Goal: Information Seeking & Learning: Learn about a topic

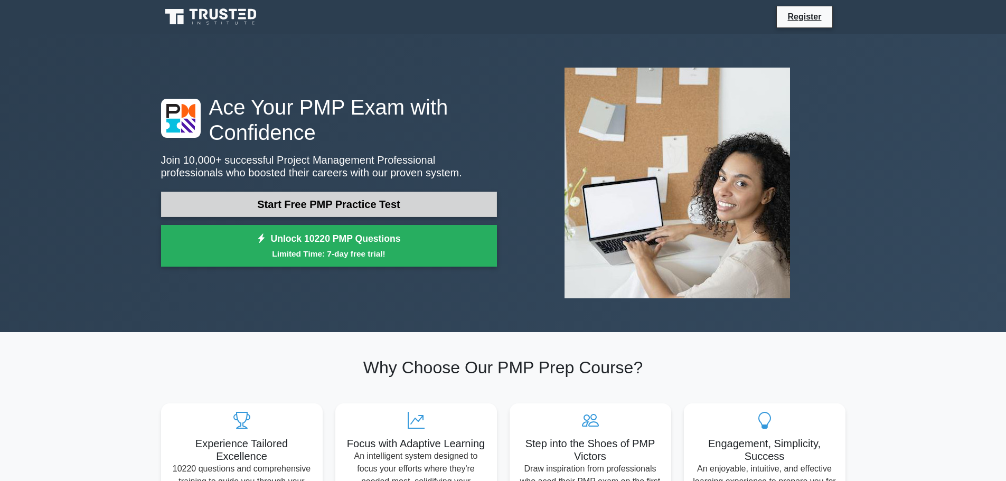
click at [315, 205] on link "Start Free PMP Practice Test" at bounding box center [329, 204] width 336 height 25
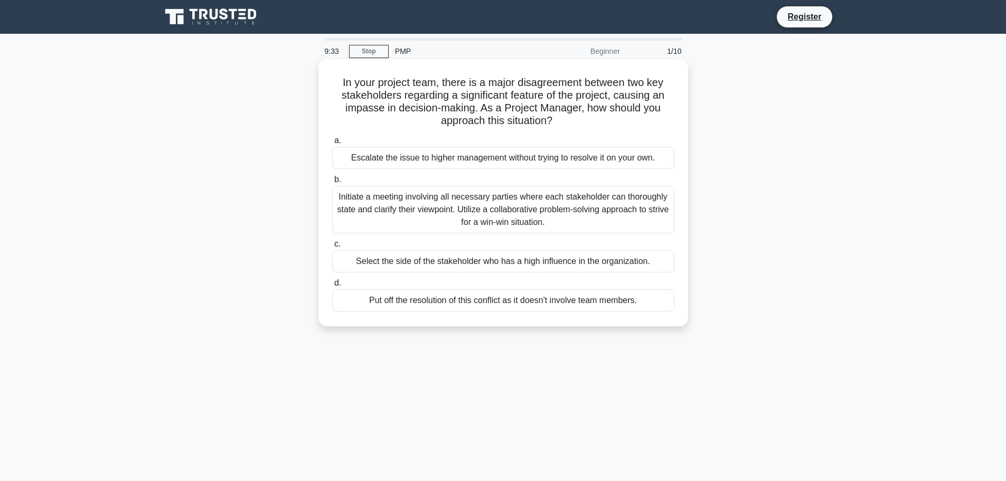
click at [508, 224] on div "Initiate a meeting involving all necessary parties where each stakeholder can t…" at bounding box center [503, 210] width 342 height 48
click at [332, 183] on input "b. Initiate a meeting involving all necessary parties where each stakeholder ca…" at bounding box center [332, 179] width 0 height 7
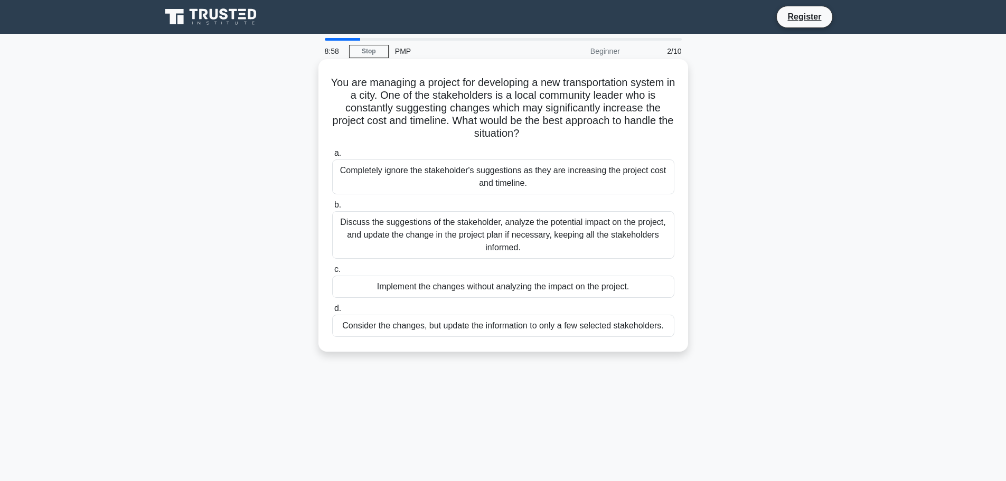
click at [462, 230] on div "Discuss the suggestions of the stakeholder, analyze the potential impact on the…" at bounding box center [503, 235] width 342 height 48
click at [332, 209] on input "b. Discuss the suggestions of the stakeholder, analyze the potential impact on …" at bounding box center [332, 205] width 0 height 7
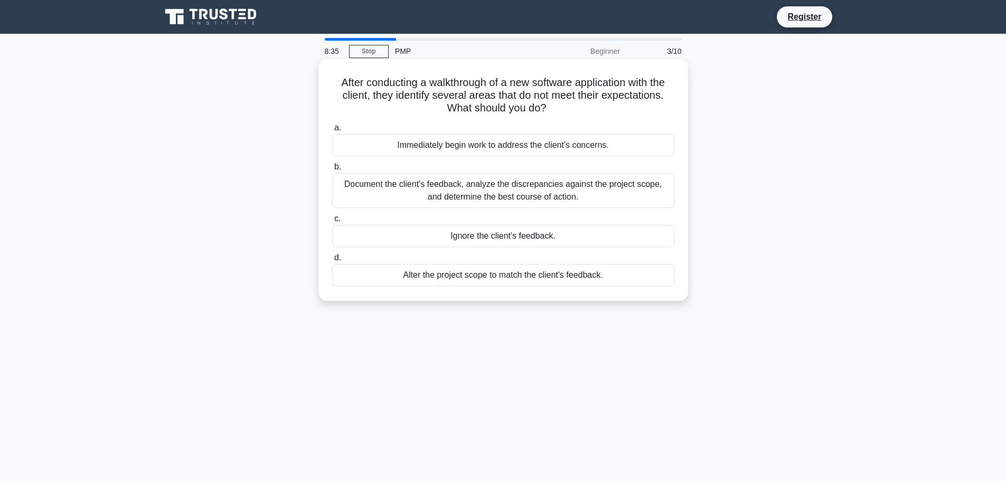
click at [541, 195] on div "Document the client's feedback, analyze the discrepancies against the project s…" at bounding box center [503, 190] width 342 height 35
click at [332, 171] on input "b. Document the client's feedback, analyze the discrepancies against the projec…" at bounding box center [332, 167] width 0 height 7
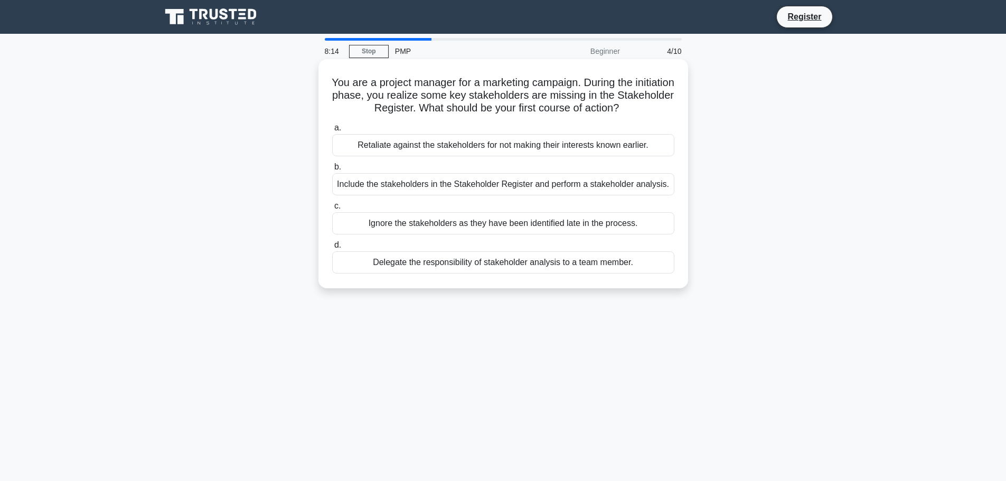
click at [403, 185] on div "Include the stakeholders in the Stakeholder Register and perform a stakeholder …" at bounding box center [503, 184] width 342 height 22
click at [332, 171] on input "b. Include the stakeholders in the Stakeholder Register and perform a stakehold…" at bounding box center [332, 167] width 0 height 7
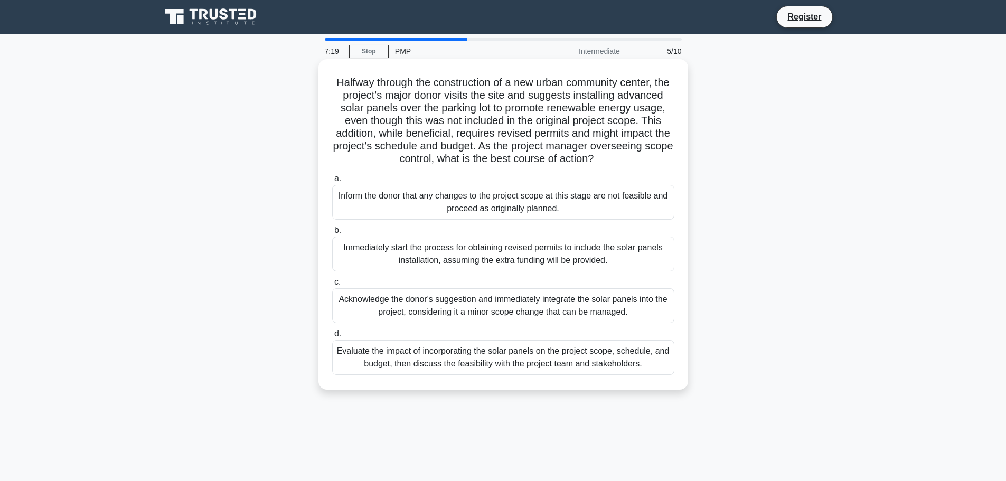
click at [511, 369] on div "Evaluate the impact of incorporating the solar panels on the project scope, sch…" at bounding box center [503, 357] width 342 height 35
click at [332, 337] on input "d. Evaluate the impact of incorporating the solar panels on the project scope, …" at bounding box center [332, 334] width 0 height 7
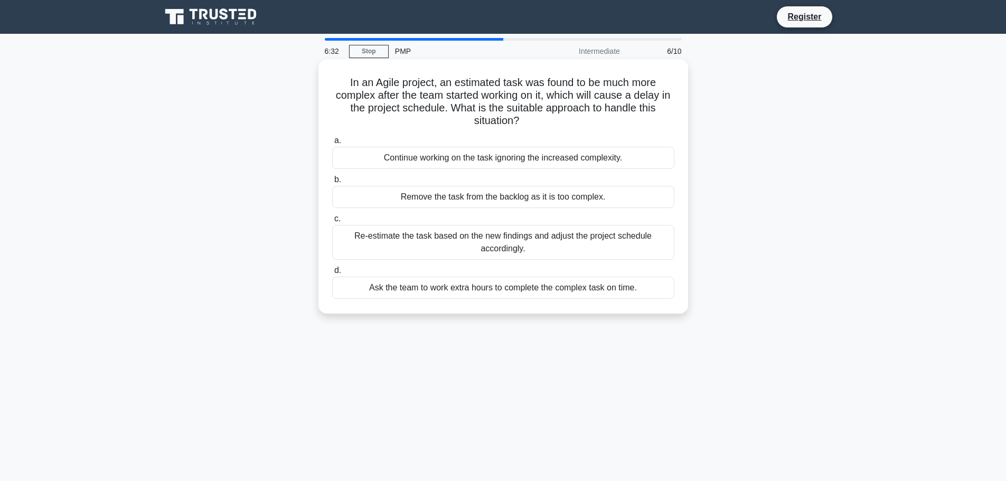
click at [459, 242] on div "Re-estimate the task based on the new findings and adjust the project schedule …" at bounding box center [503, 242] width 342 height 35
click at [332, 222] on input "c. Re-estimate the task based on the new findings and adjust the project schedu…" at bounding box center [332, 218] width 0 height 7
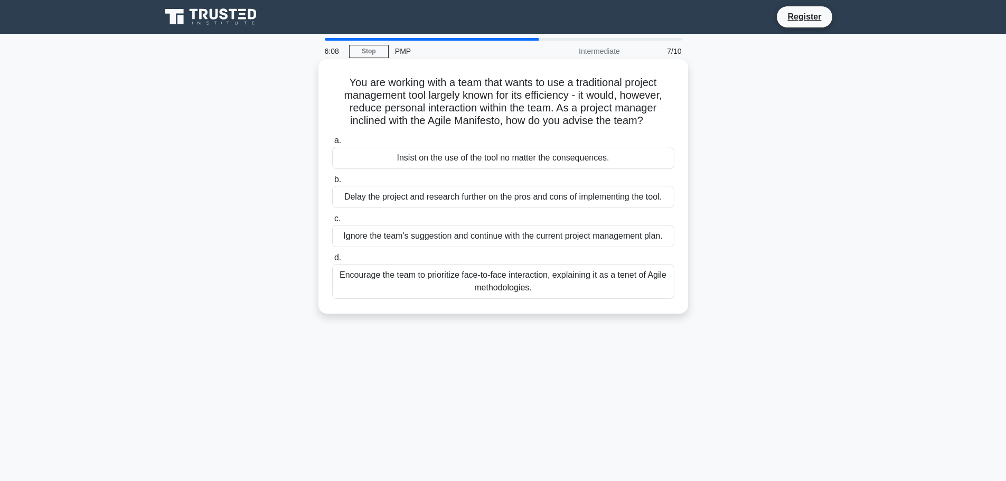
click at [441, 283] on div "Encourage the team to prioritize face-to-face interaction, explaining it as a t…" at bounding box center [503, 281] width 342 height 35
click at [332, 261] on input "d. Encourage the team to prioritize face-to-face interaction, explaining it as …" at bounding box center [332, 258] width 0 height 7
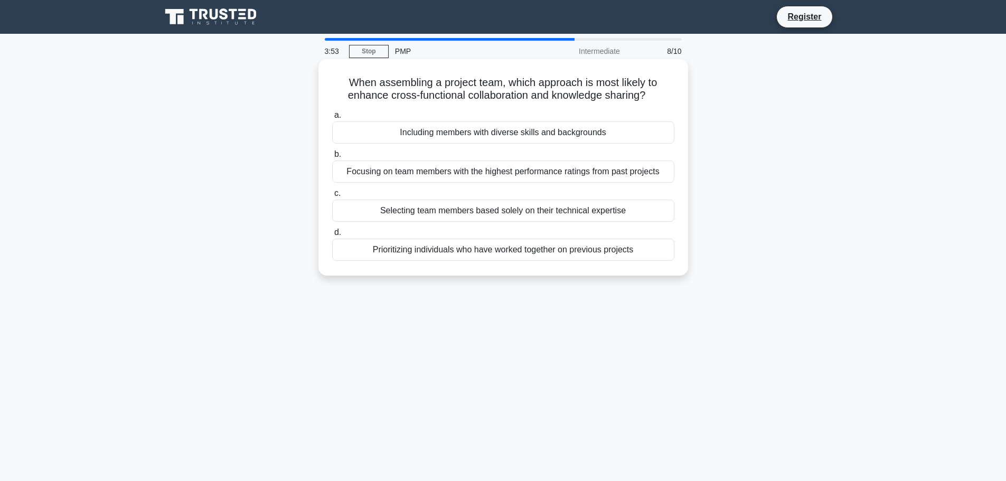
click at [532, 249] on div "Prioritizing individuals who have worked together on previous projects" at bounding box center [503, 250] width 342 height 22
click at [332, 236] on input "d. Prioritizing individuals who have worked together on previous projects" at bounding box center [332, 232] width 0 height 7
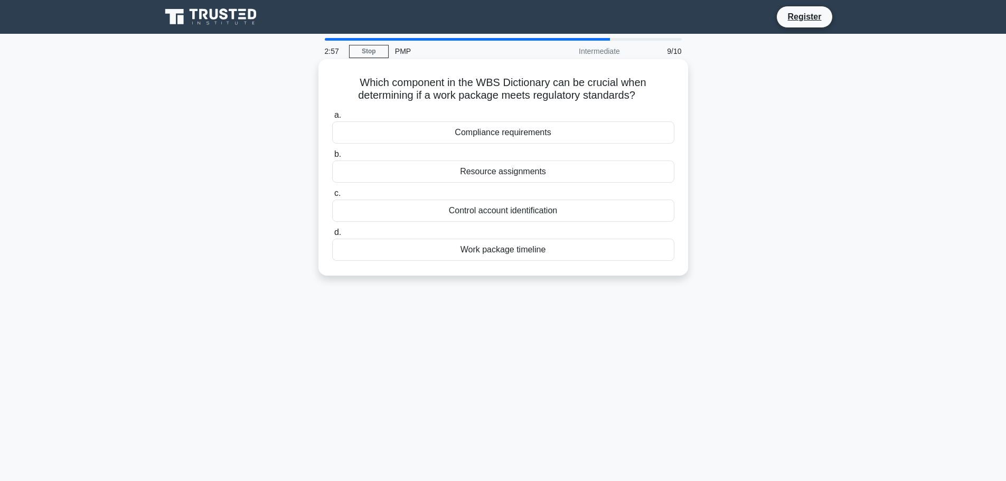
click at [487, 174] on div "Resource assignments" at bounding box center [503, 172] width 342 height 22
click at [332, 158] on input "b. Resource assignments" at bounding box center [332, 154] width 0 height 7
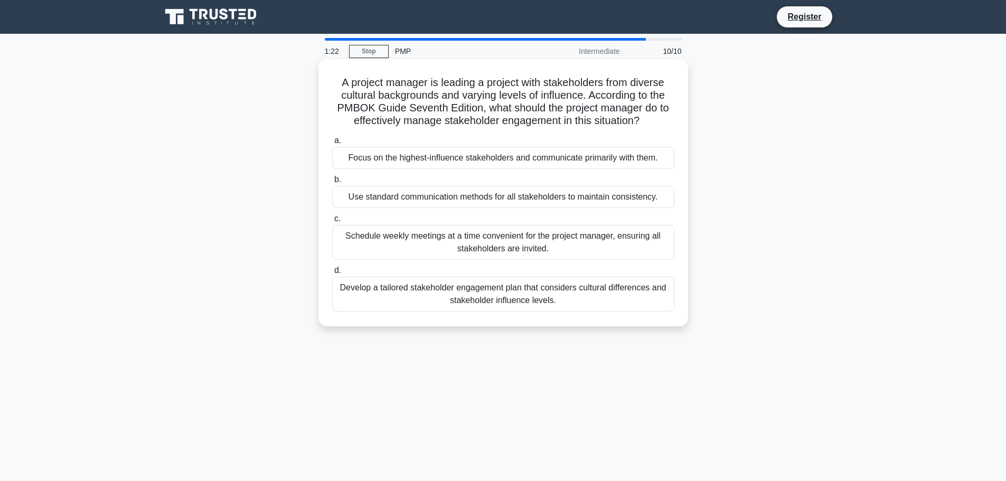
click at [524, 298] on div "Develop a tailored stakeholder engagement plan that considers cultural differen…" at bounding box center [503, 294] width 342 height 35
click at [332, 274] on input "d. Develop a tailored stakeholder engagement plan that considers cultural diffe…" at bounding box center [332, 270] width 0 height 7
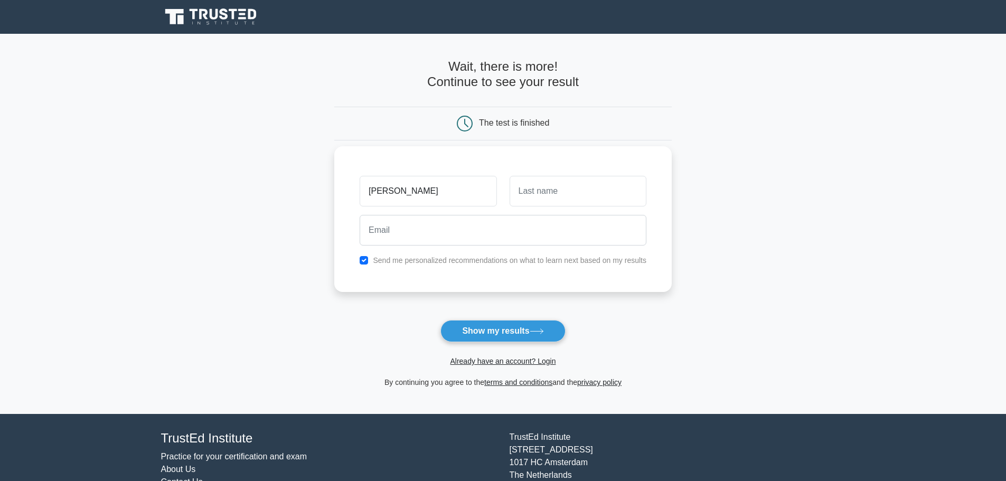
type input "[PERSON_NAME]"
click at [519, 195] on input "text" at bounding box center [578, 191] width 137 height 31
type input "Raju"
click at [469, 226] on input "email" at bounding box center [503, 230] width 287 height 31
type input "rjoshuakarthik@gmail.com"
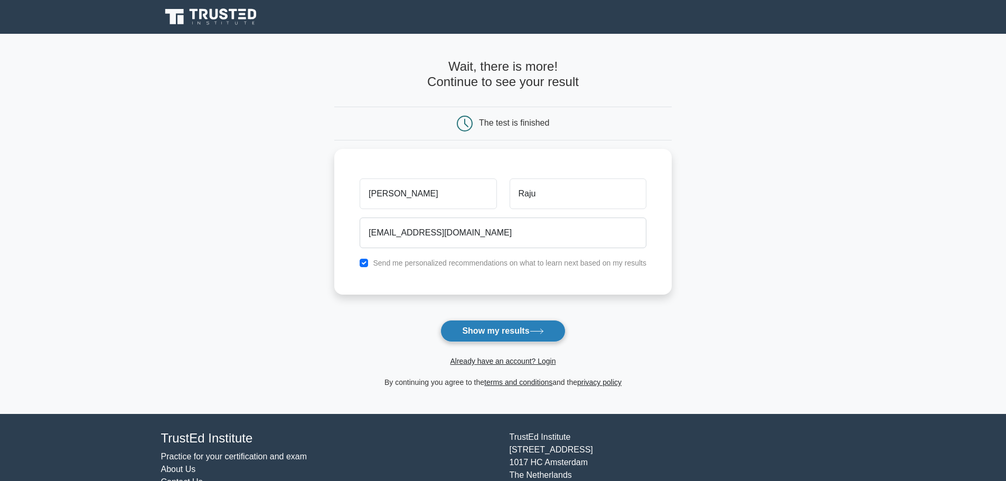
click at [486, 332] on button "Show my results" at bounding box center [502, 331] width 125 height 22
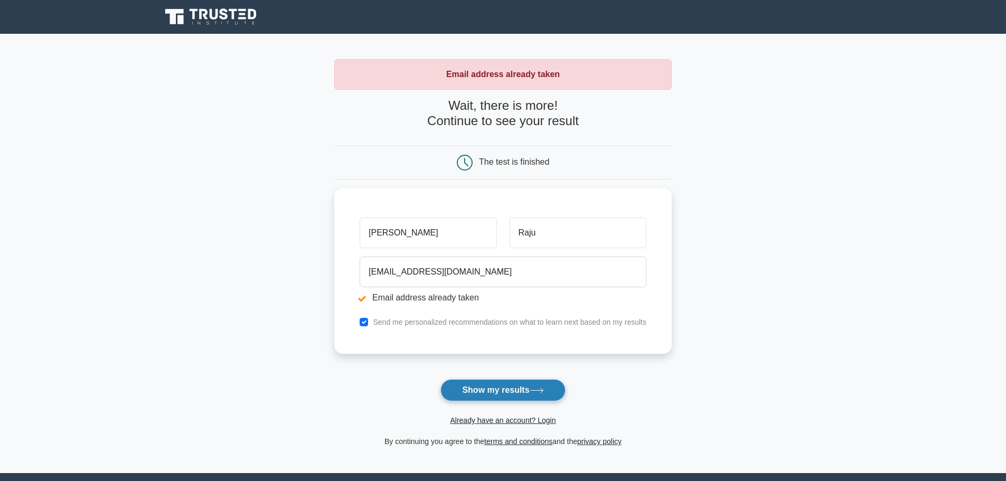
click at [484, 394] on button "Show my results" at bounding box center [502, 390] width 125 height 22
click at [389, 123] on h4 "Wait, there is more! Continue to see your result" at bounding box center [502, 113] width 337 height 31
click at [492, 421] on link "Already have an account? Login" at bounding box center [503, 420] width 106 height 8
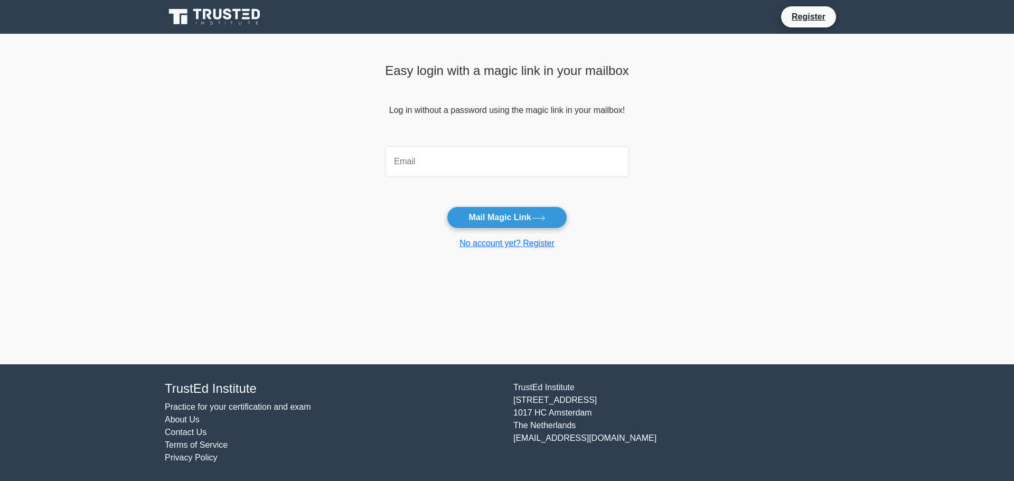
click at [437, 156] on input "email" at bounding box center [507, 161] width 244 height 31
type input "[EMAIL_ADDRESS][DOMAIN_NAME]"
click at [477, 219] on button "Mail Magic Link" at bounding box center [507, 217] width 120 height 22
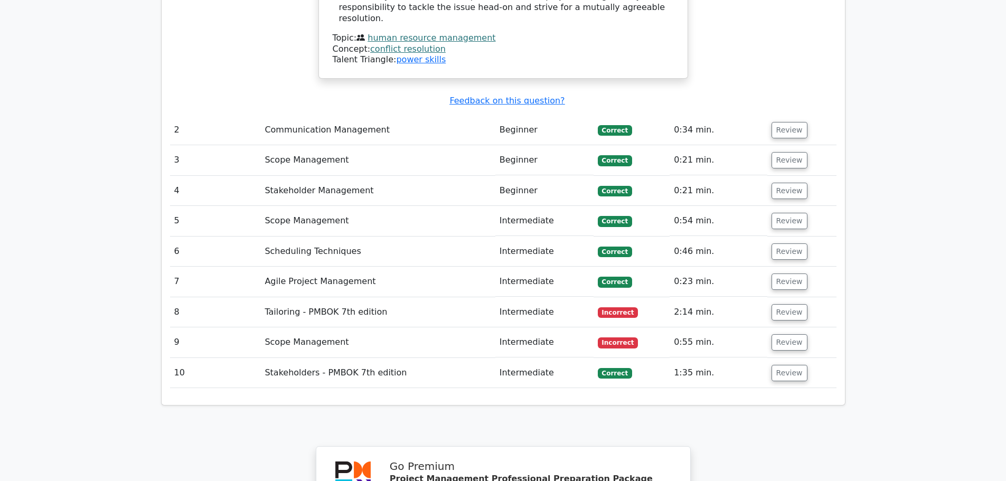
scroll to position [1478, 0]
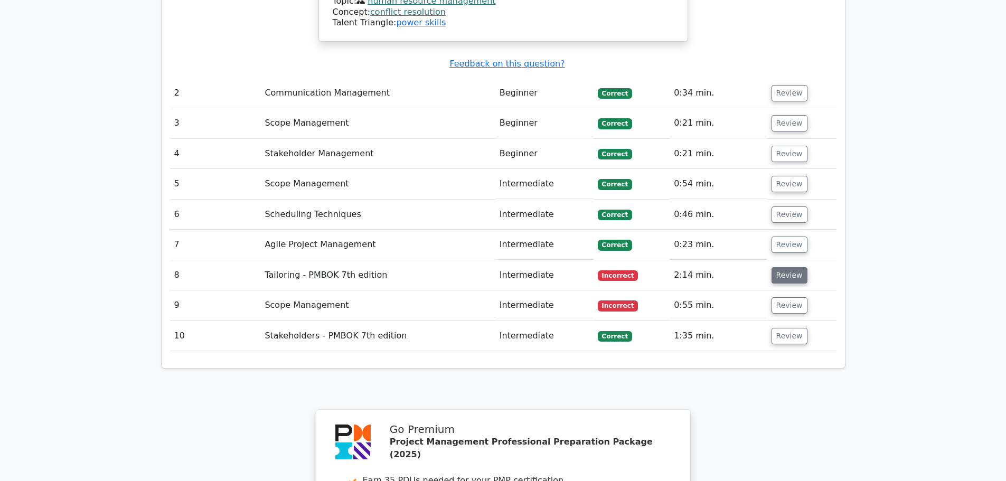
click at [786, 267] on button "Review" at bounding box center [789, 275] width 36 height 16
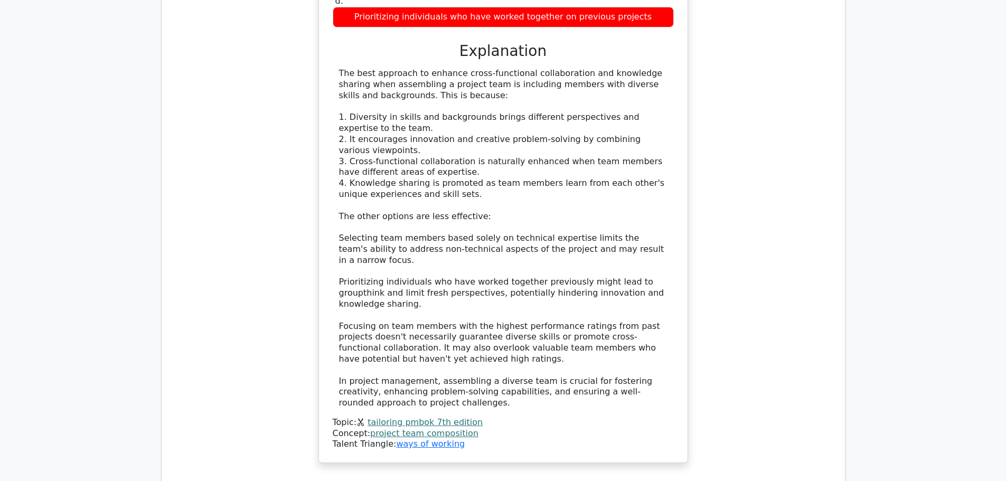
scroll to position [1954, 0]
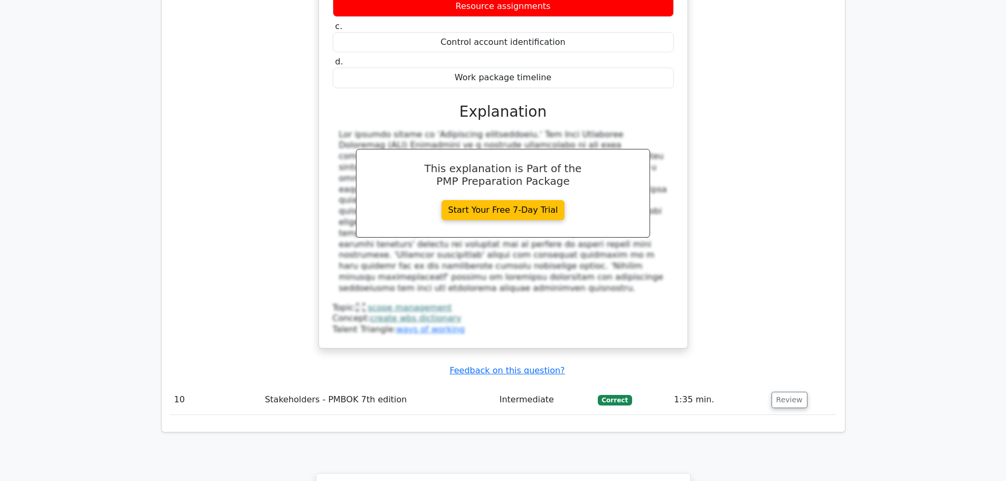
scroll to position [2587, 0]
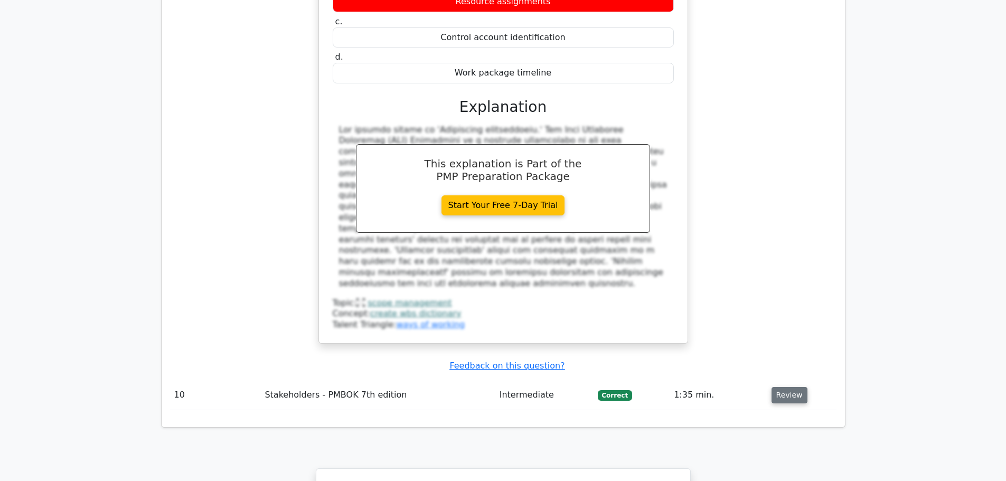
click at [778, 387] on button "Review" at bounding box center [789, 395] width 36 height 16
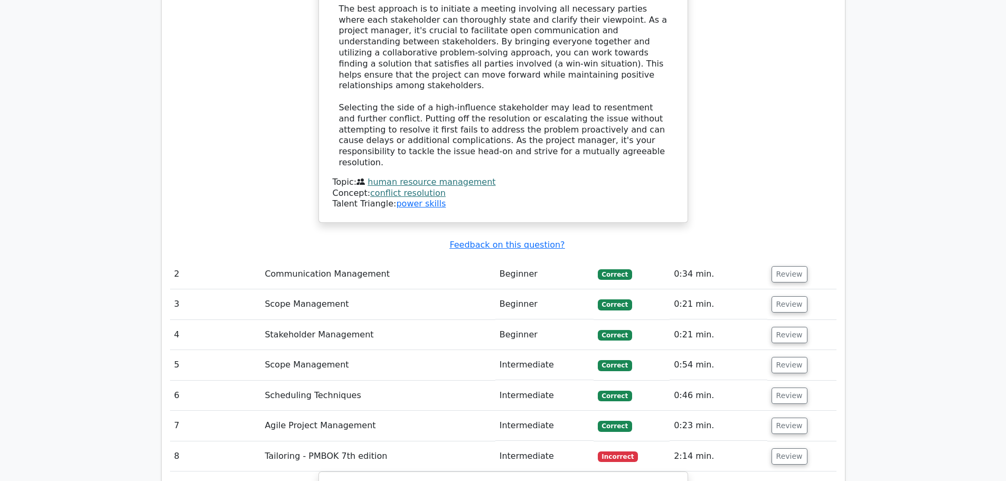
scroll to position [1373, 0]
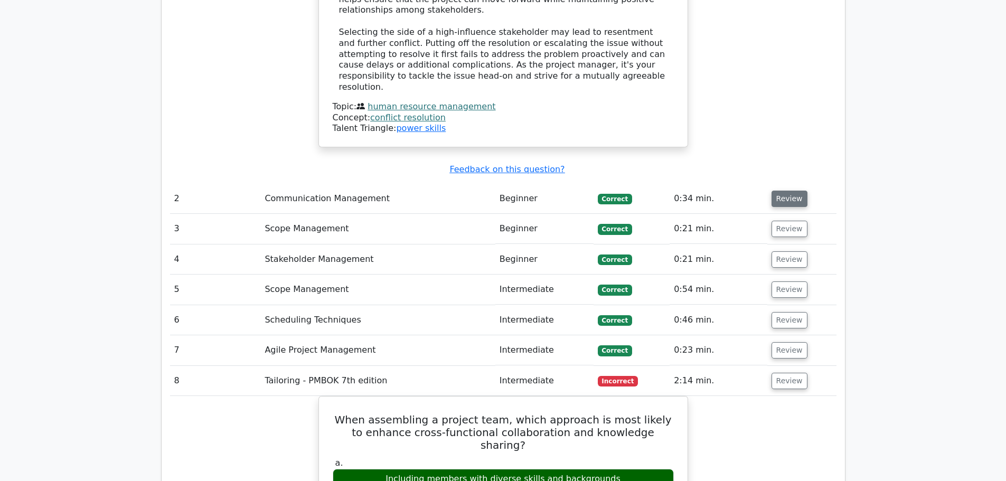
click button "Review"
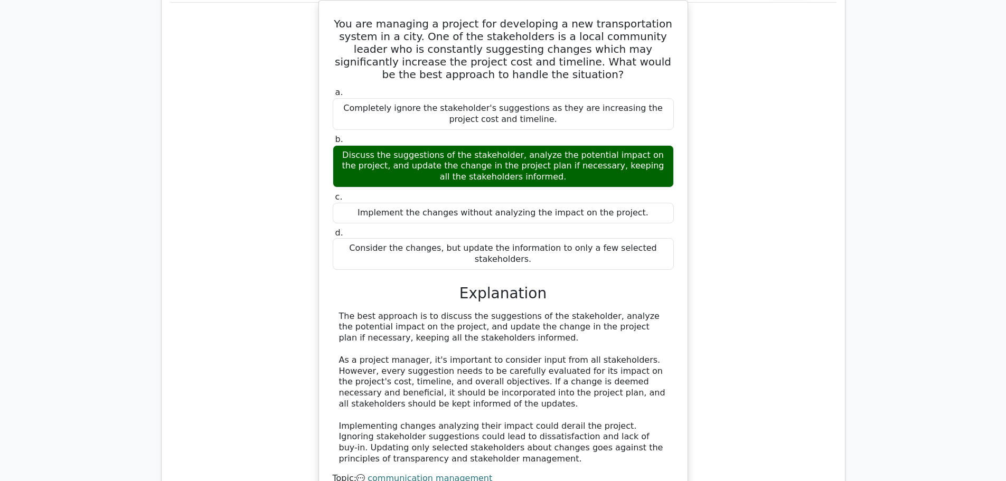
scroll to position [1637, 0]
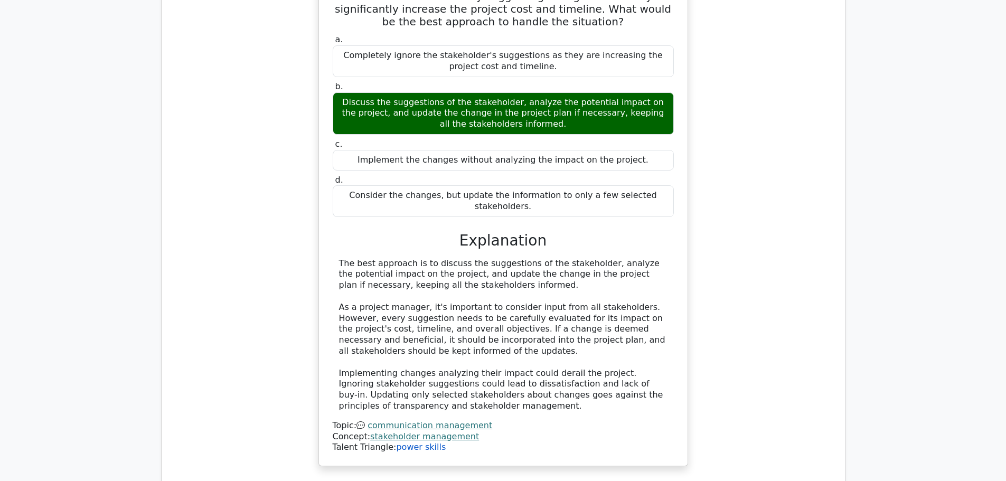
click link "power skills"
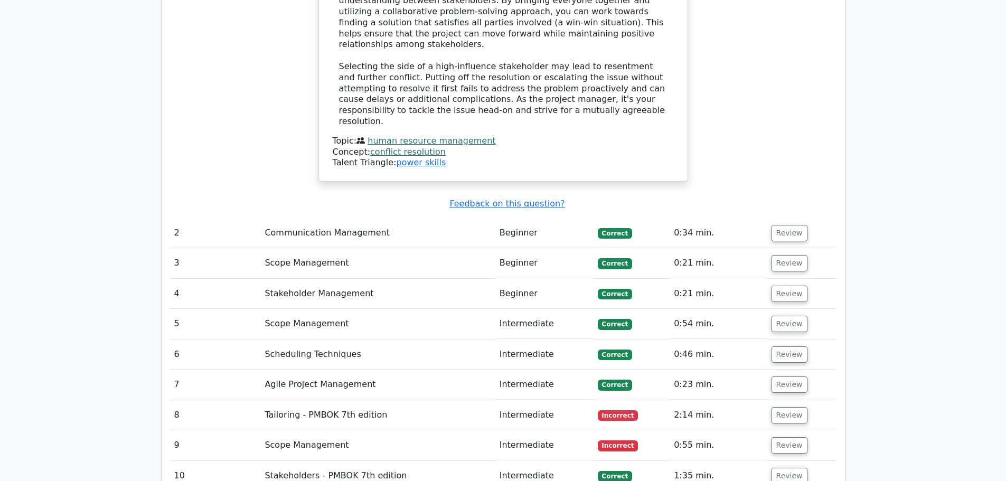
scroll to position [1373, 0]
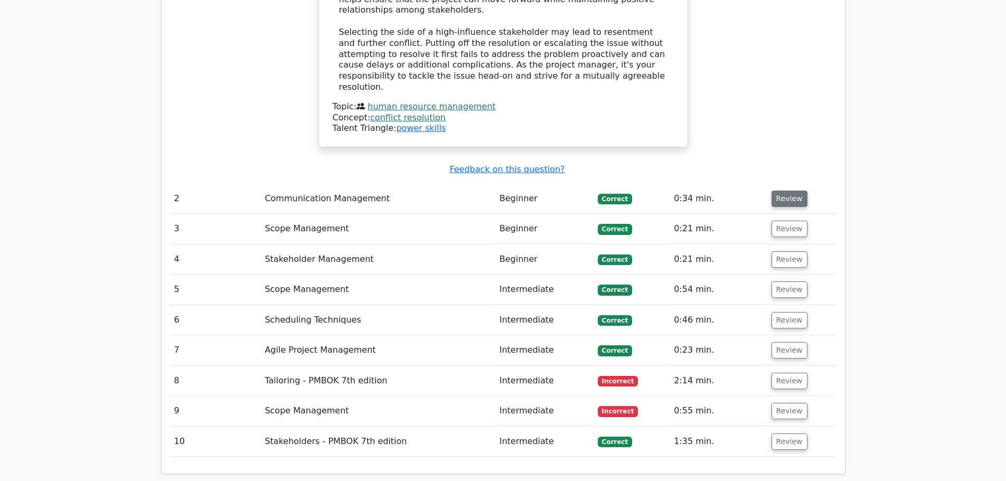
click at [778, 191] on button "Review" at bounding box center [789, 199] width 36 height 16
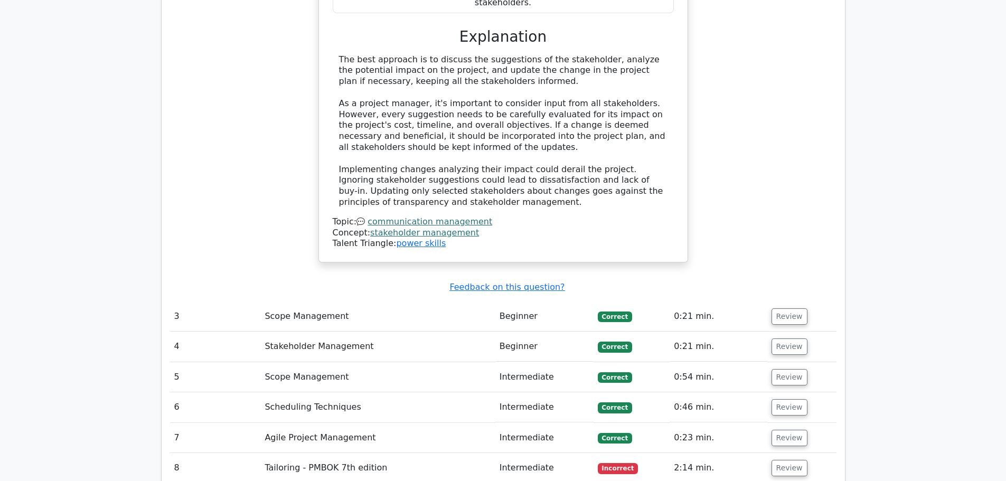
scroll to position [1848, 0]
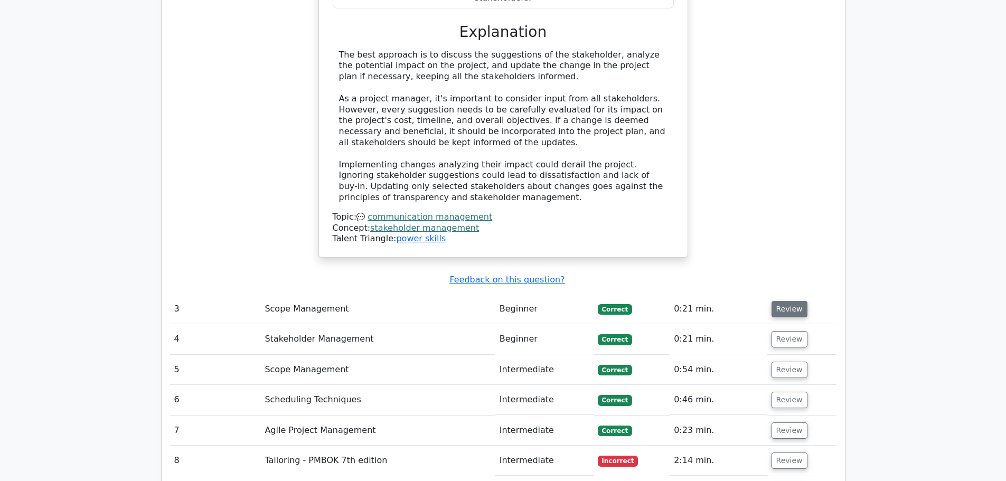
click at [789, 301] on button "Review" at bounding box center [789, 309] width 36 height 16
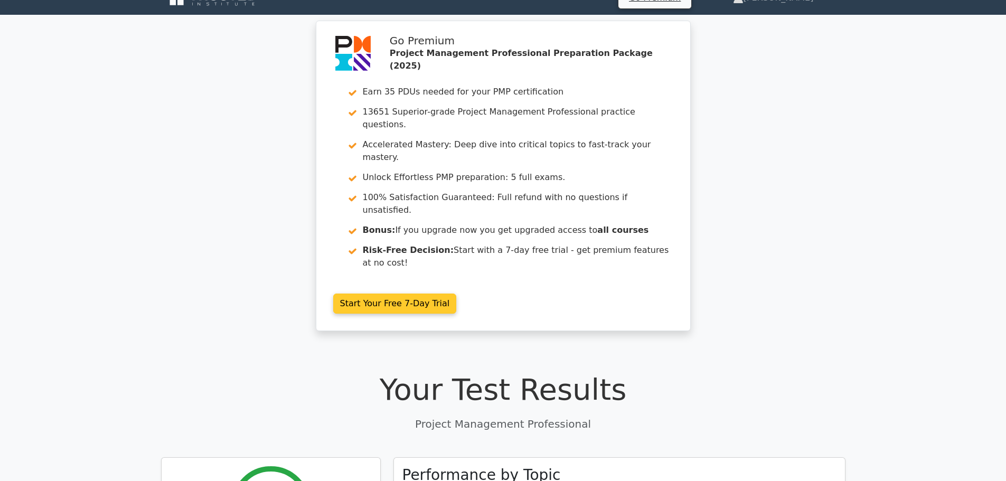
scroll to position [0, 0]
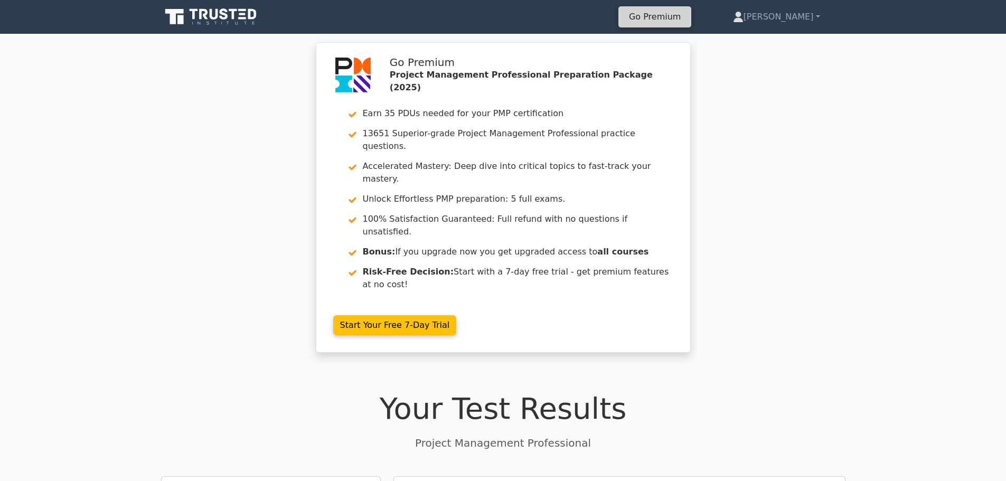
click at [687, 20] on link "Go Premium" at bounding box center [655, 17] width 64 height 14
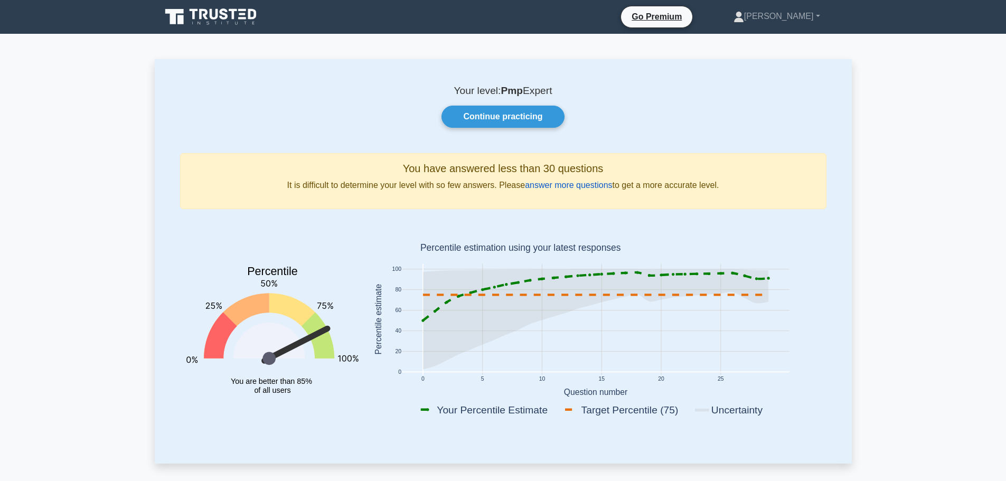
click at [560, 185] on link "answer more questions" at bounding box center [568, 185] width 87 height 9
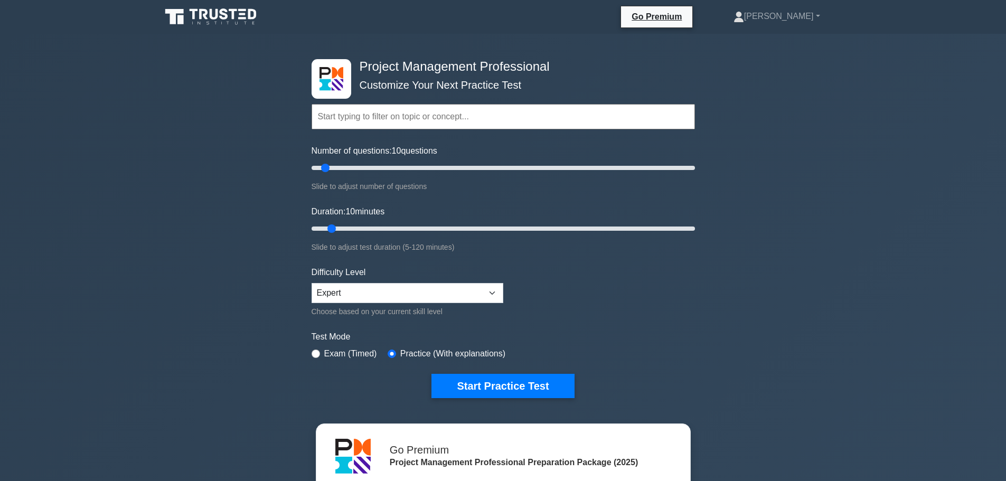
click at [327, 121] on input "text" at bounding box center [503, 116] width 383 height 25
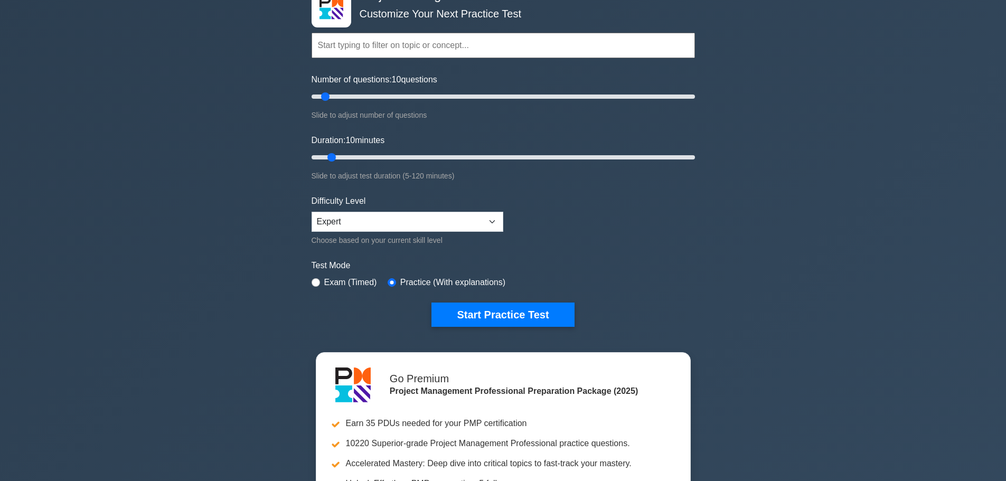
scroll to position [106, 0]
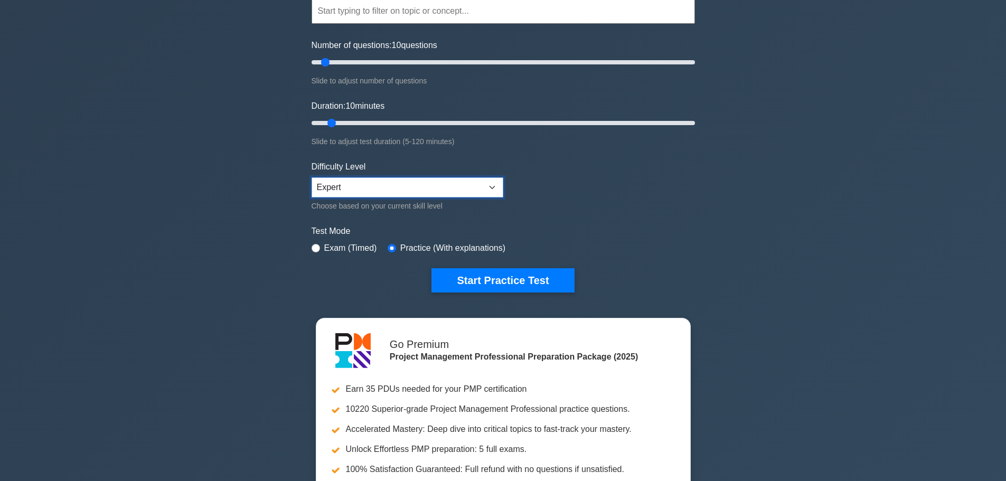
click at [328, 187] on select "Beginner Intermediate Expert" at bounding box center [408, 187] width 192 height 20
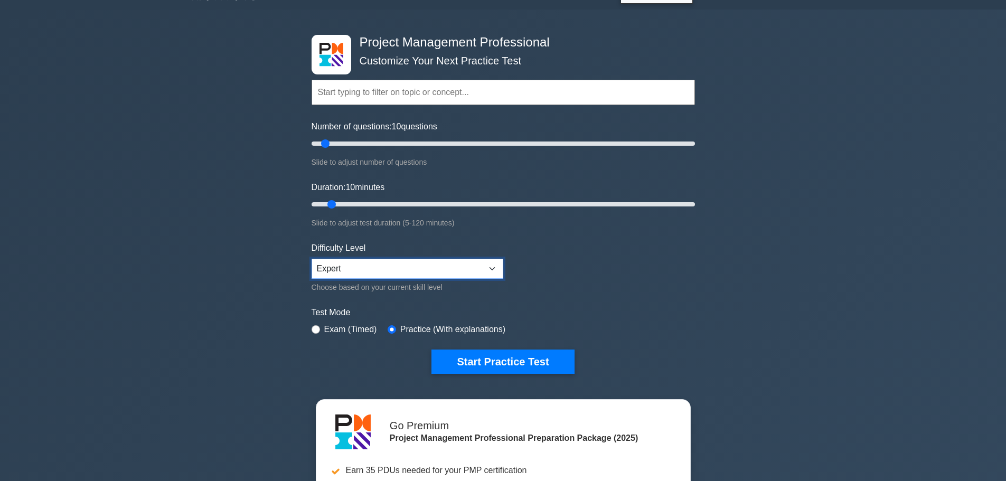
scroll to position [0, 0]
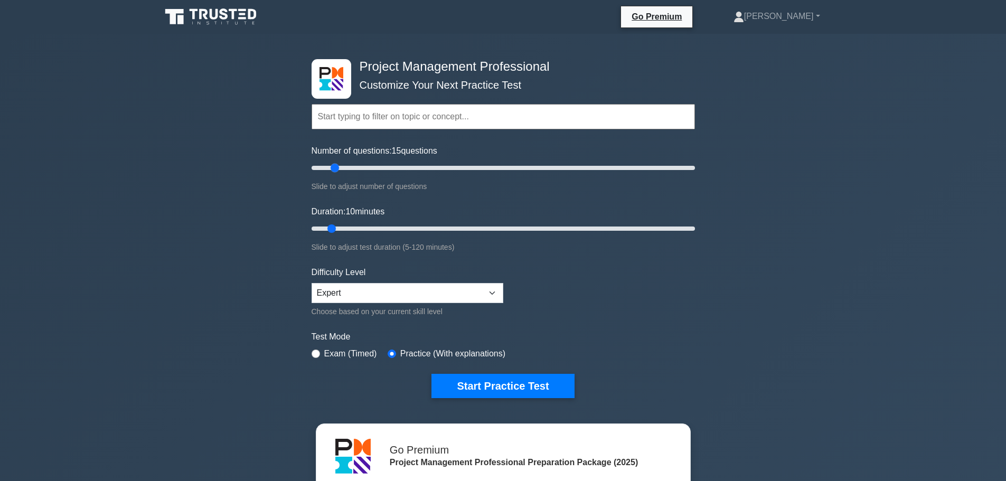
drag, startPoint x: 324, startPoint y: 166, endPoint x: 333, endPoint y: 167, distance: 8.5
type input "15"
click at [333, 167] on input "Number of questions: 15 questions" at bounding box center [503, 168] width 383 height 13
click at [493, 387] on button "Start Practice Test" at bounding box center [502, 386] width 143 height 24
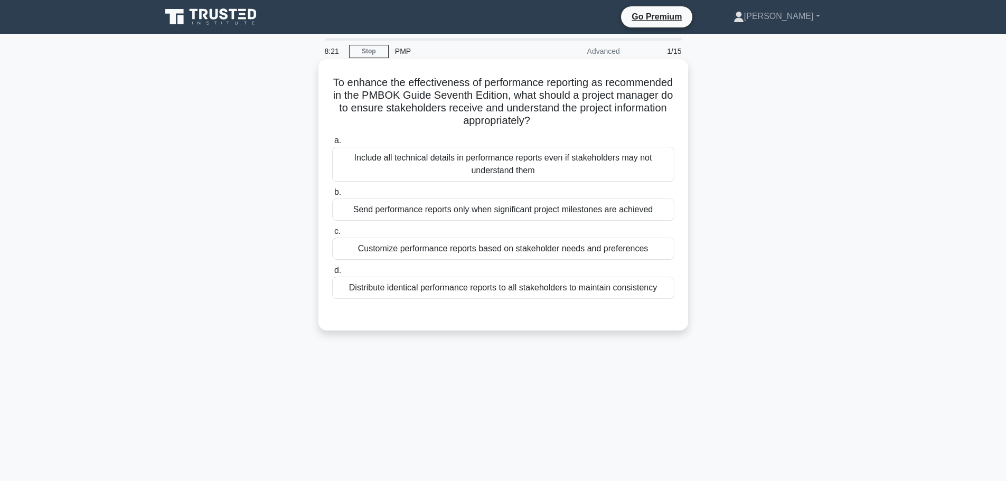
click at [502, 294] on div "Distribute identical performance reports to all stakeholders to maintain consis…" at bounding box center [503, 288] width 342 height 22
click at [332, 274] on input "d. Distribute identical performance reports to all stakeholders to maintain con…" at bounding box center [332, 270] width 0 height 7
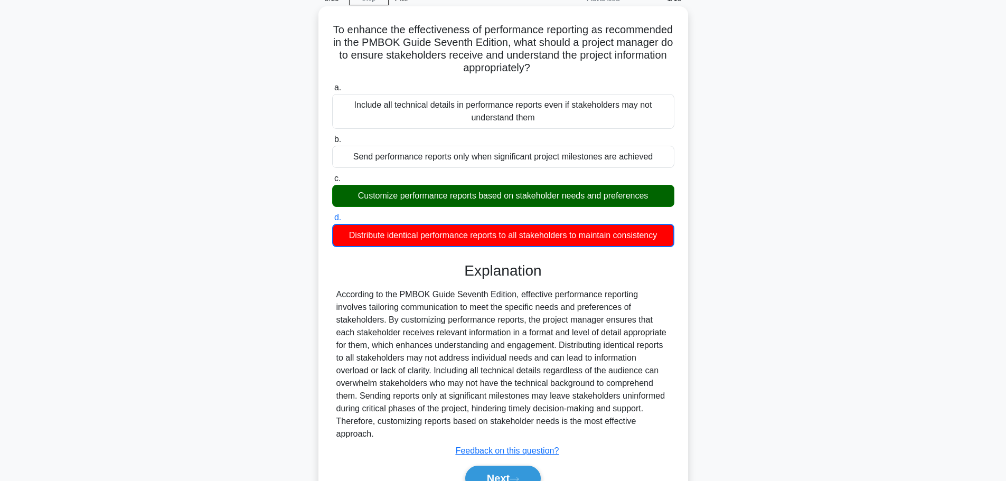
scroll to position [96, 0]
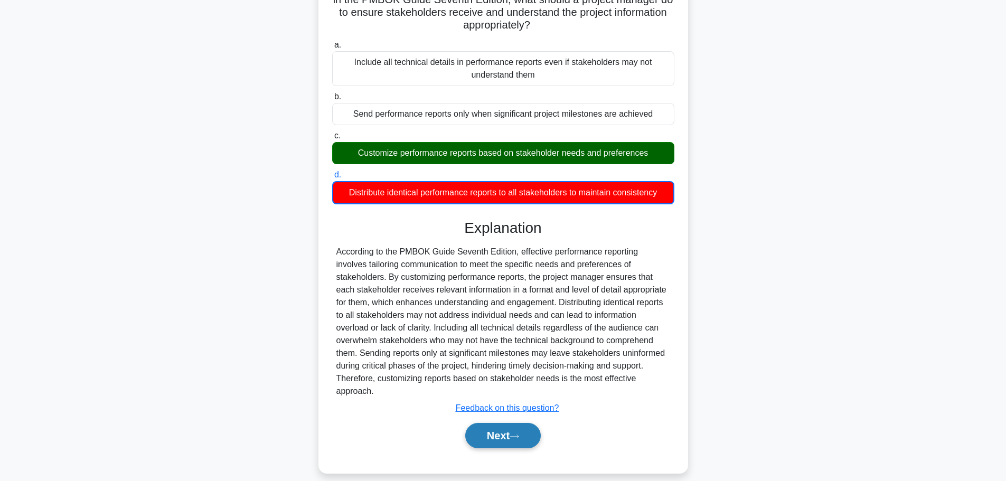
click at [498, 423] on button "Next" at bounding box center [503, 435] width 76 height 25
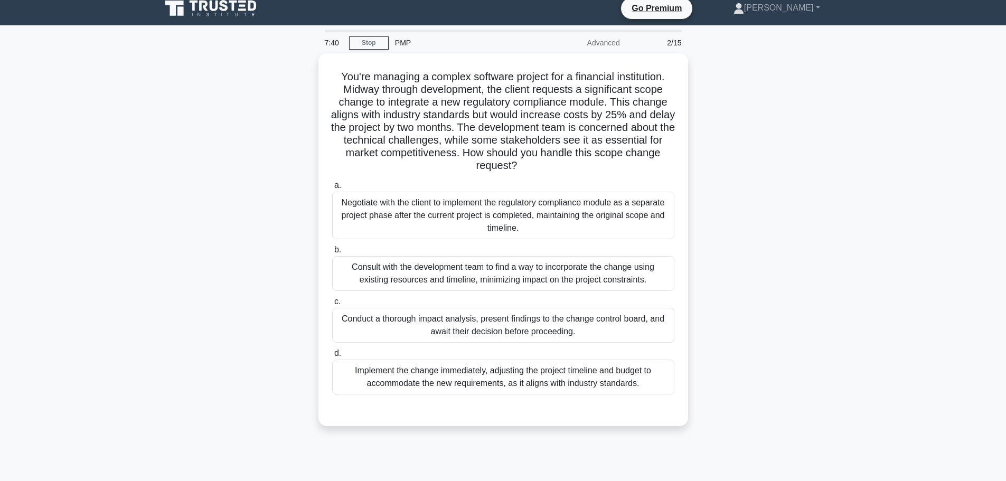
scroll to position [0, 0]
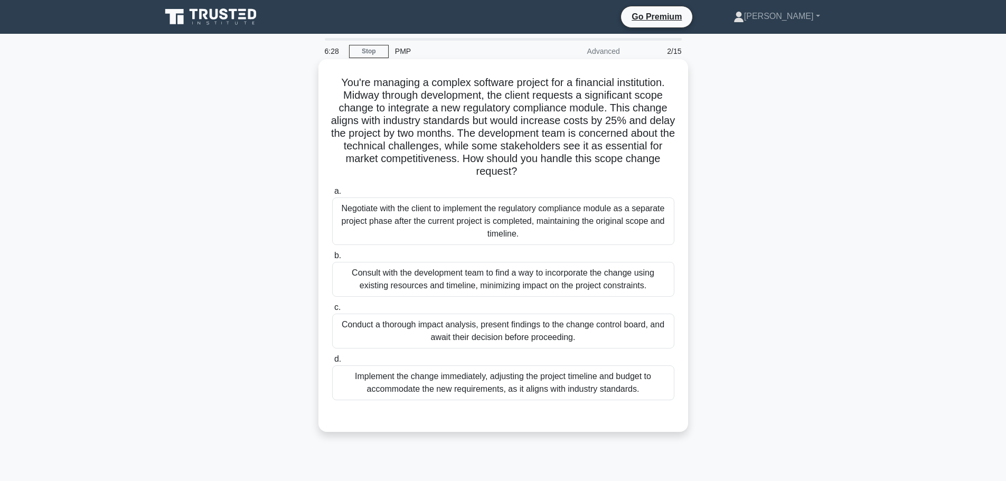
click at [475, 284] on div "Consult with the development team to find a way to incorporate the change using…" at bounding box center [503, 279] width 342 height 35
click at [332, 259] on input "b. Consult with the development team to find a way to incorporate the change us…" at bounding box center [332, 255] width 0 height 7
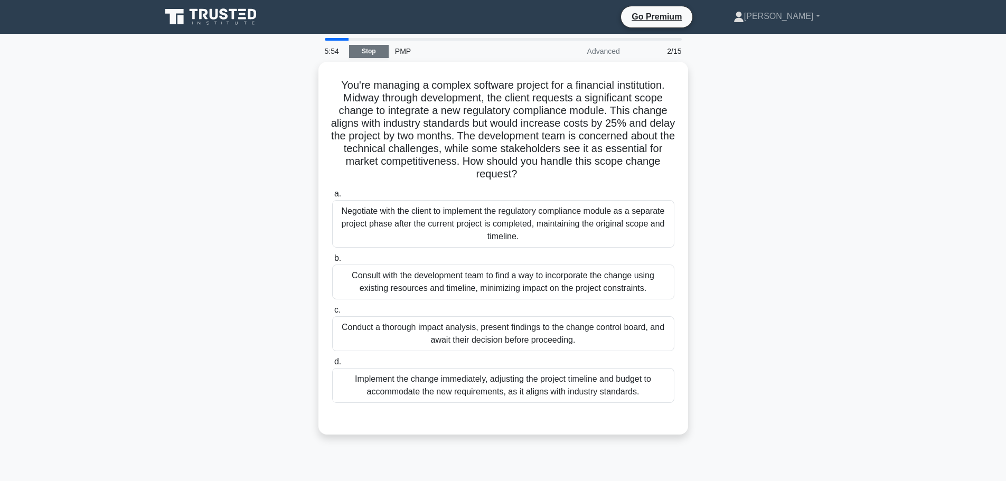
click at [378, 49] on link "Stop" at bounding box center [369, 51] width 40 height 13
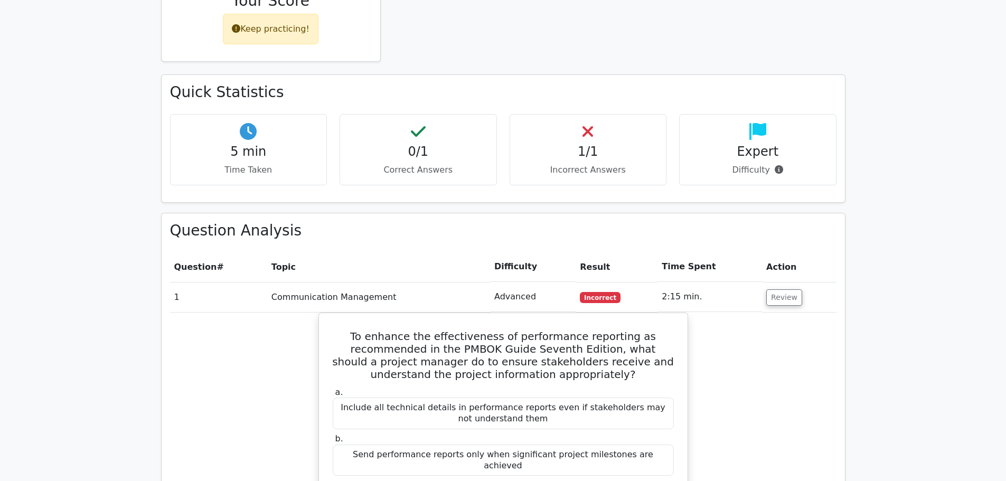
scroll to position [264, 0]
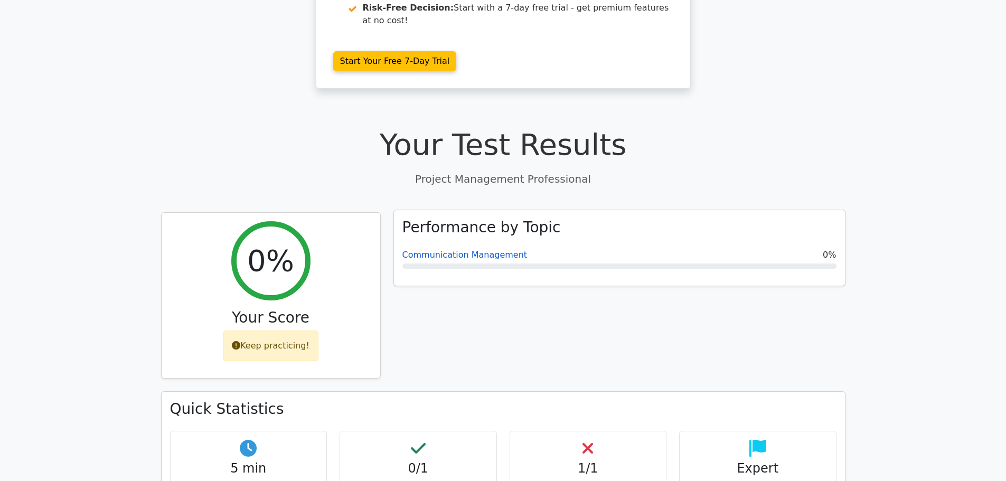
click at [431, 250] on link "Communication Management" at bounding box center [464, 255] width 125 height 10
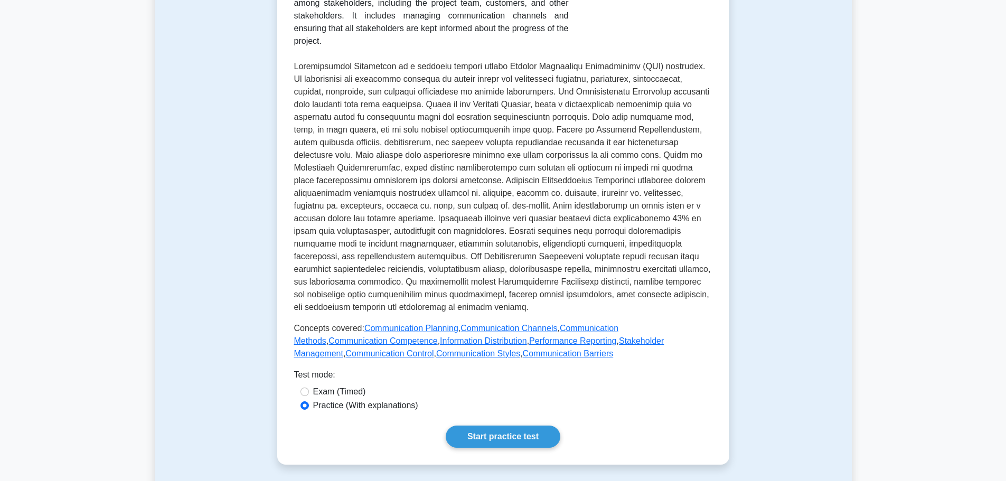
scroll to position [53, 0]
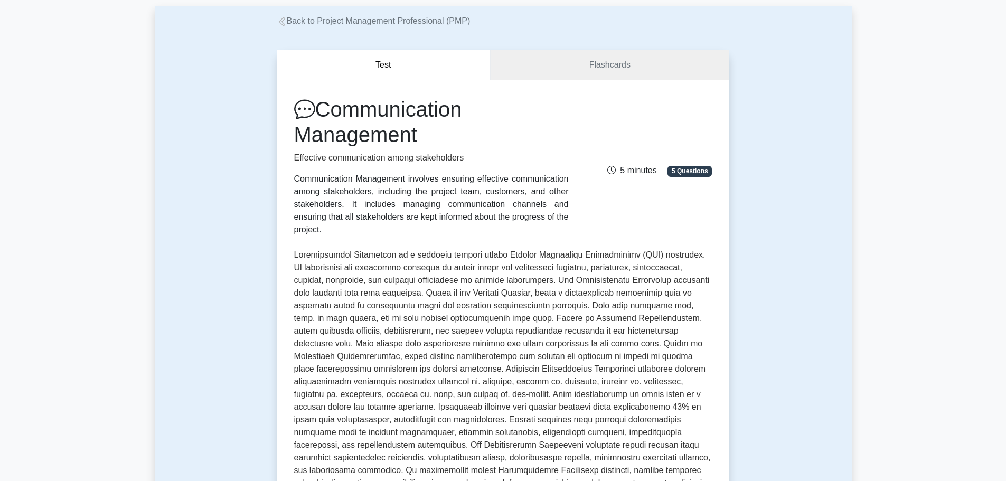
click at [600, 63] on link "Flashcards" at bounding box center [609, 65] width 239 height 30
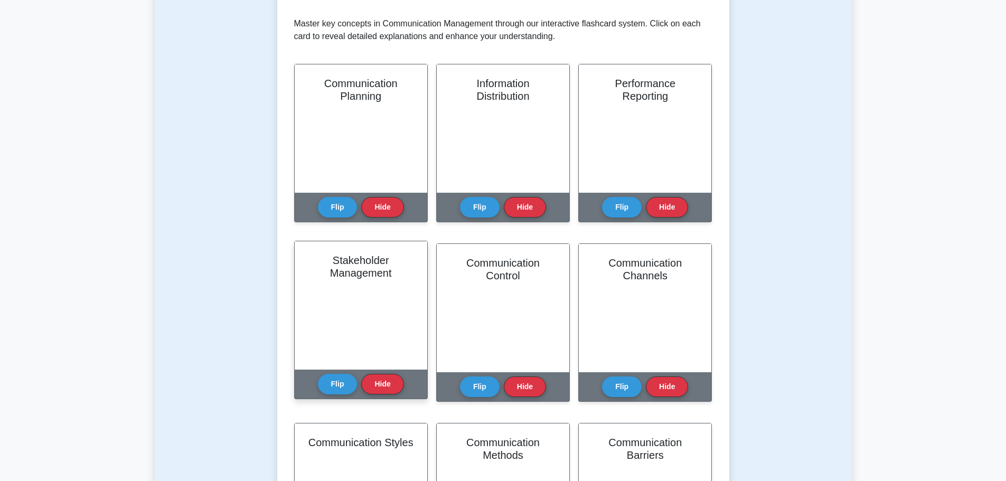
scroll to position [211, 0]
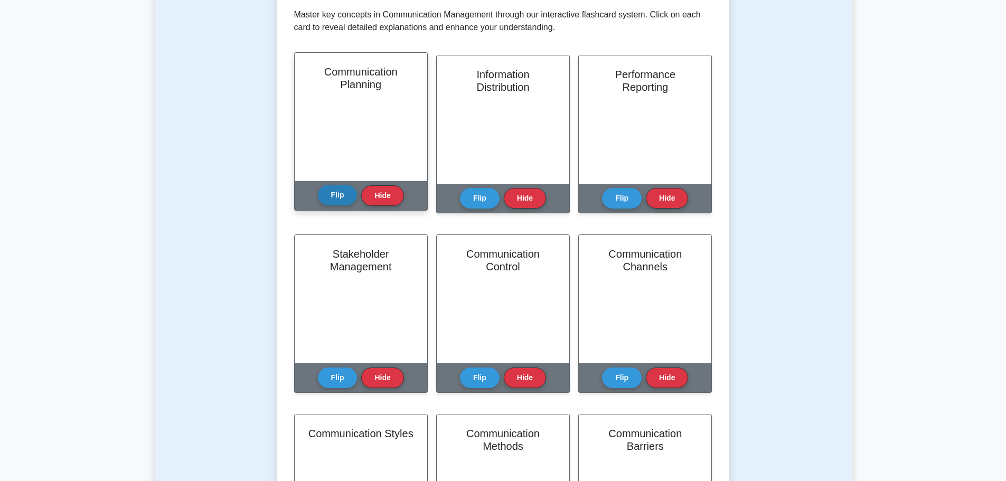
click at [334, 196] on button "Flip" at bounding box center [338, 195] width 40 height 21
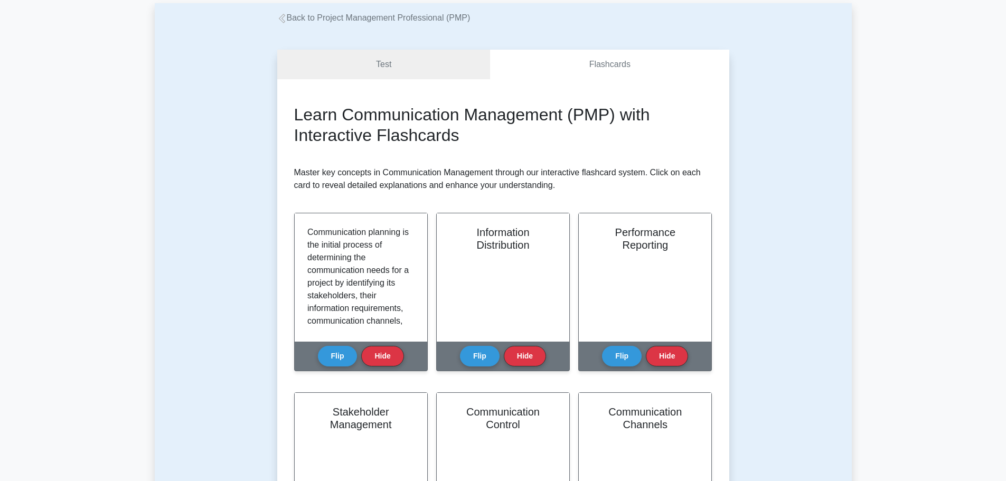
scroll to position [53, 0]
click at [393, 65] on link "Test" at bounding box center [383, 65] width 213 height 30
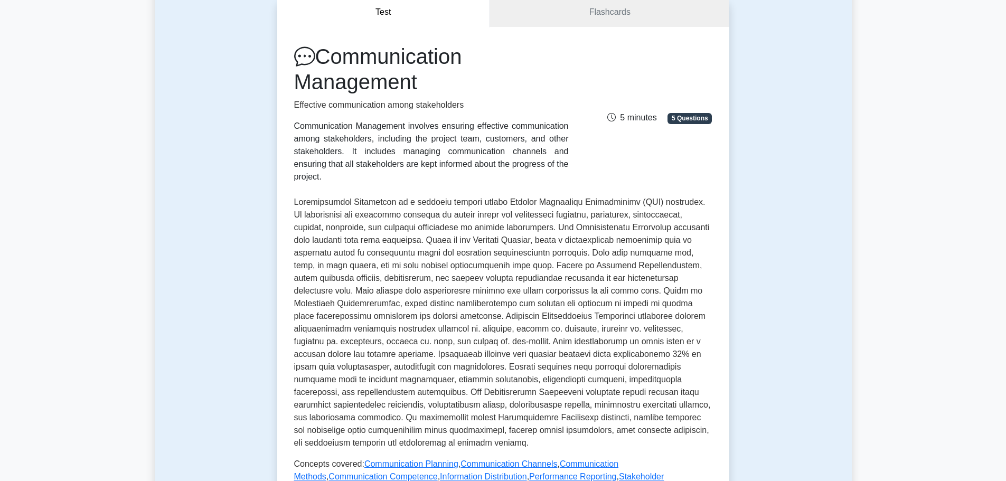
scroll to position [106, 0]
